Goal: Transaction & Acquisition: Purchase product/service

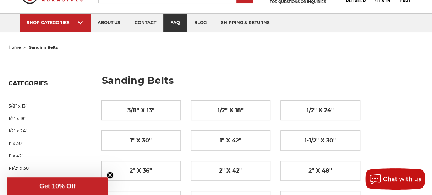
scroll to position [107, 0]
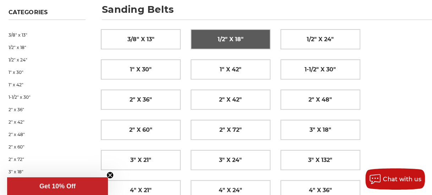
click at [230, 36] on span "1/2" x 18"" at bounding box center [231, 39] width 26 height 12
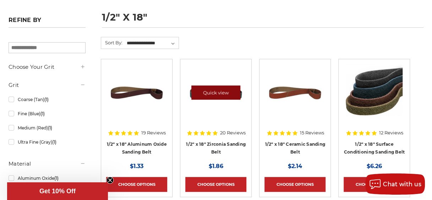
scroll to position [142, 0]
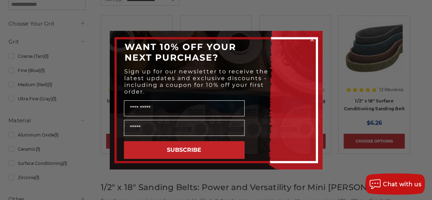
click at [311, 39] on circle "Close dialog" at bounding box center [312, 39] width 7 height 7
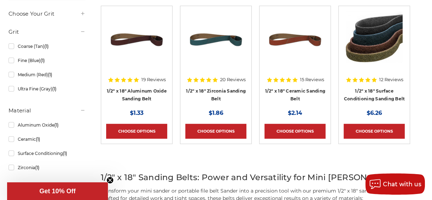
scroll to position [107, 0]
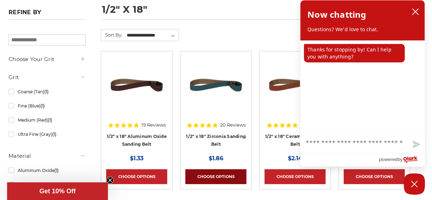
click at [221, 177] on link "Choose Options" at bounding box center [215, 176] width 61 height 15
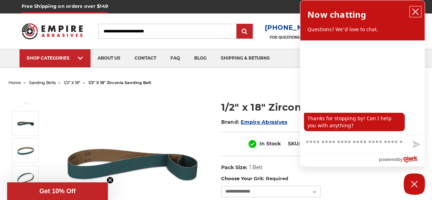
click at [410, 11] on button "close chatbox" at bounding box center [415, 11] width 11 height 11
